Goal: Transaction & Acquisition: Purchase product/service

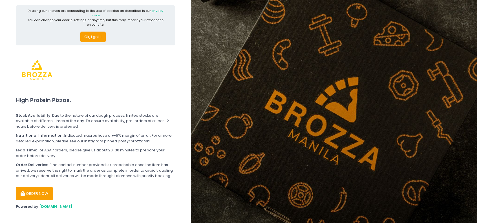
scroll to position [8, 0]
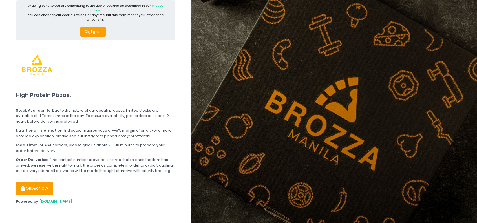
click at [93, 31] on button "Ok, I got it" at bounding box center [92, 32] width 25 height 11
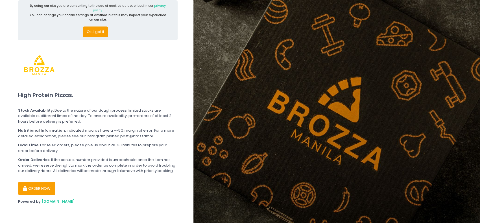
scroll to position [0, 0]
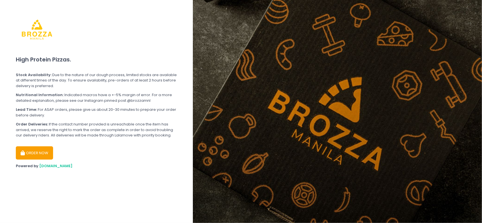
click at [31, 153] on button "ORDER NOW" at bounding box center [34, 153] width 37 height 14
select select "[DATE]"
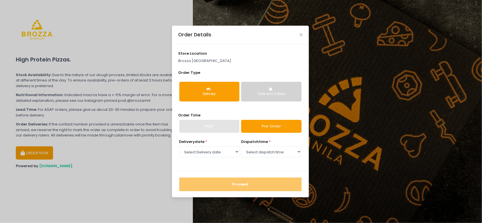
click at [206, 88] on button "Delivery" at bounding box center [209, 92] width 60 height 20
click at [213, 131] on div "ASAP" at bounding box center [209, 126] width 60 height 13
click at [253, 128] on link "Pre-Order" at bounding box center [271, 126] width 60 height 13
click at [253, 145] on div "dispatch time * Select dispatch time 12:00 PM - 12:30 PM 12:30 PM - 01:00 PM 01…" at bounding box center [271, 148] width 60 height 19
click at [256, 155] on select "Select dispatch time 12:00 PM - 12:30 PM 12:30 PM - 01:00 PM 01:00 PM - 01:30 P…" at bounding box center [271, 151] width 60 height 11
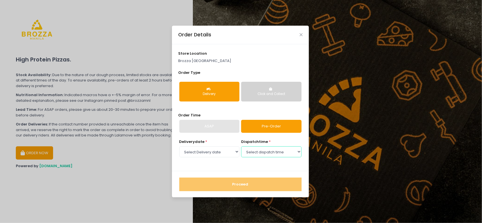
select select "12:00"
click at [241, 146] on select "Select dispatch time 12:00 PM - 12:30 PM 12:30 PM - 01:00 PM 01:00 PM - 01:30 P…" at bounding box center [271, 151] width 60 height 11
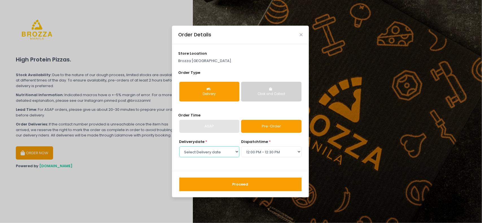
click at [207, 153] on select "Select Delivery date [DATE] [DATE] [DATE] [DATE] [DATE] [DATE] [DATE]" at bounding box center [209, 151] width 60 height 11
click at [179, 146] on select "Select Delivery date [DATE] [DATE] [DATE] [DATE] [DATE] [DATE] [DATE]" at bounding box center [209, 151] width 60 height 11
click at [212, 181] on button "Proceed" at bounding box center [240, 185] width 122 height 14
